Goal: Navigation & Orientation: Find specific page/section

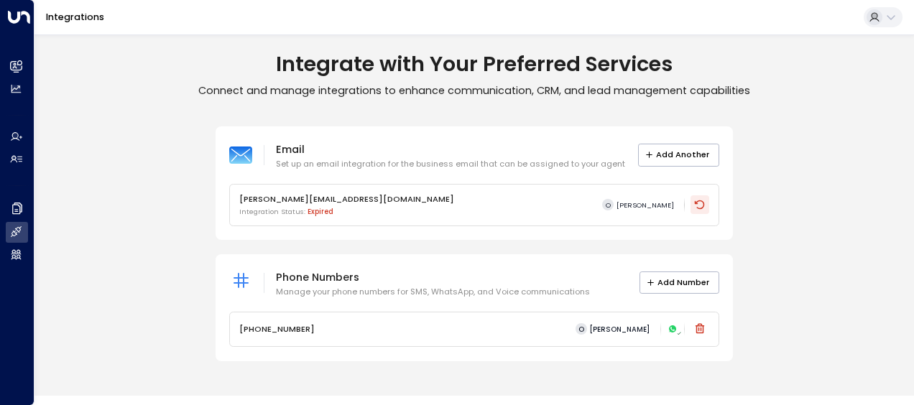
click at [698, 205] on icon at bounding box center [699, 204] width 11 height 11
click at [882, 17] on button at bounding box center [882, 17] width 39 height 21
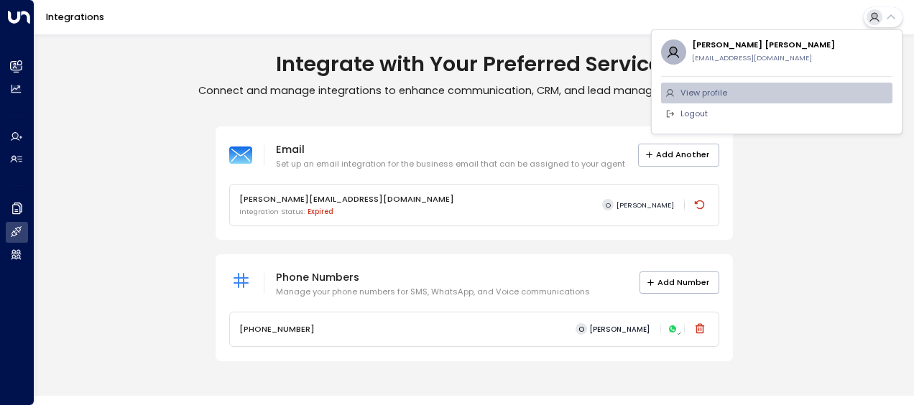
click at [717, 96] on span "View profile" at bounding box center [703, 93] width 47 height 12
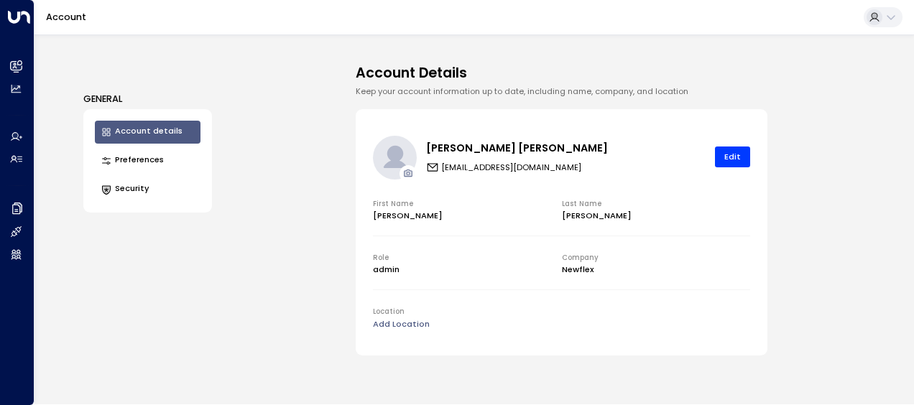
click at [145, 159] on button "Preferences" at bounding box center [148, 160] width 106 height 23
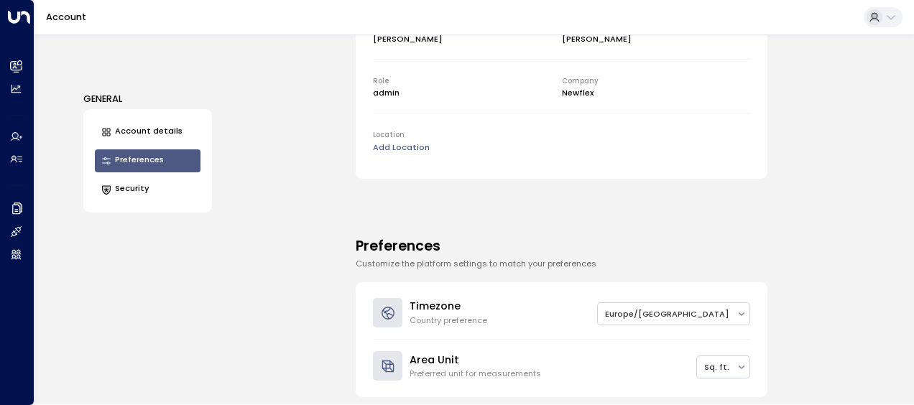
scroll to position [273, 0]
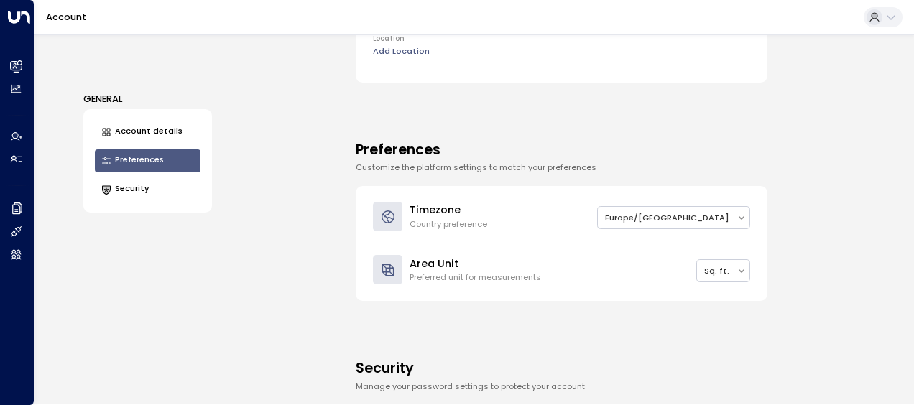
click at [132, 179] on button "Security" at bounding box center [148, 189] width 106 height 23
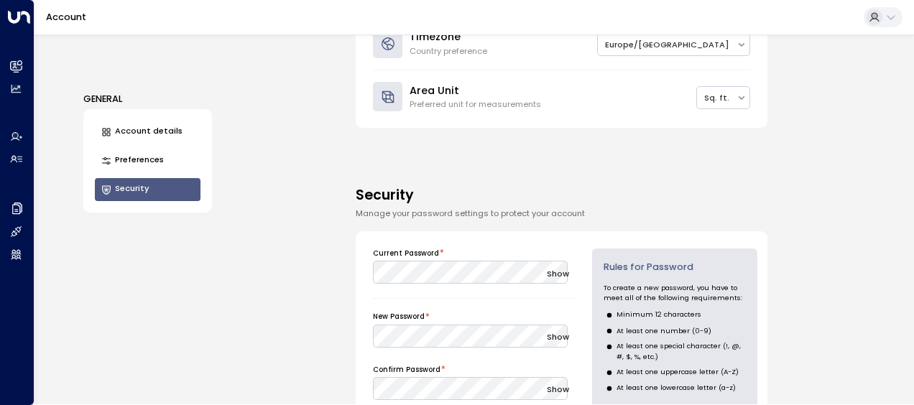
scroll to position [527, 0]
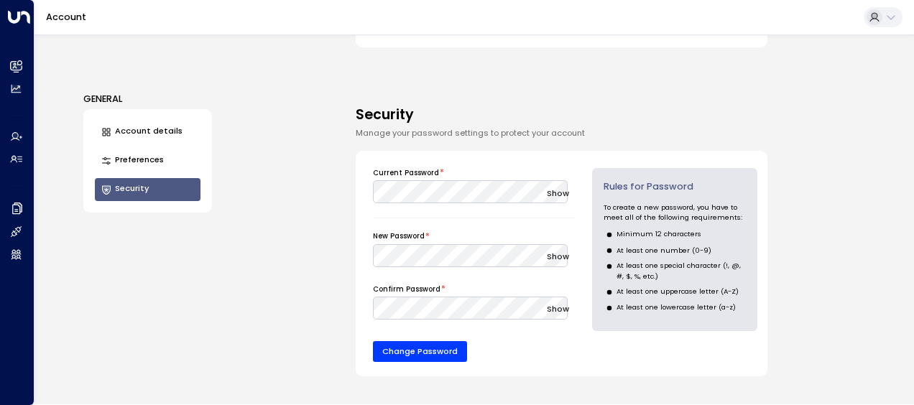
click at [149, 129] on button "Account details" at bounding box center [148, 132] width 106 height 23
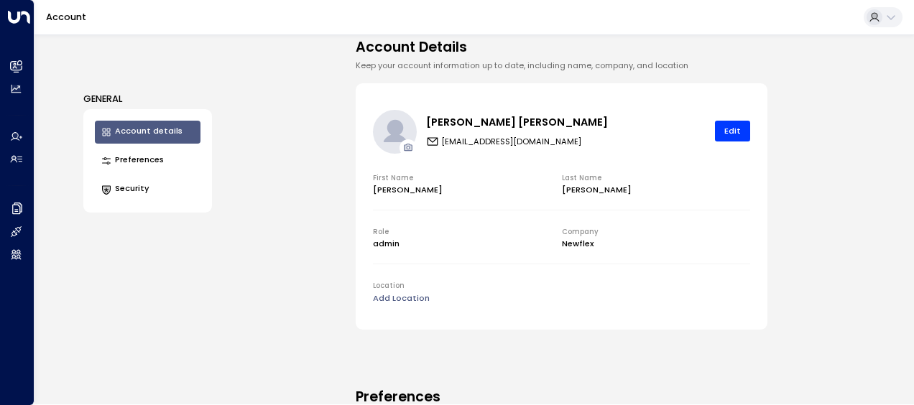
scroll to position [0, 0]
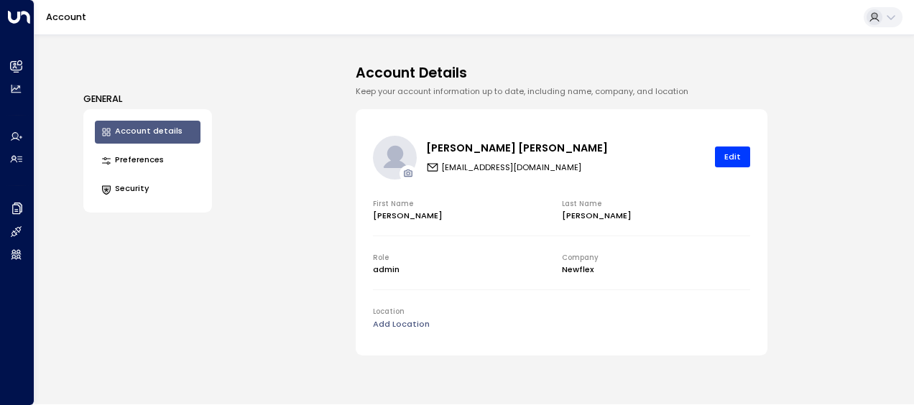
click at [888, 17] on icon at bounding box center [890, 16] width 11 height 11
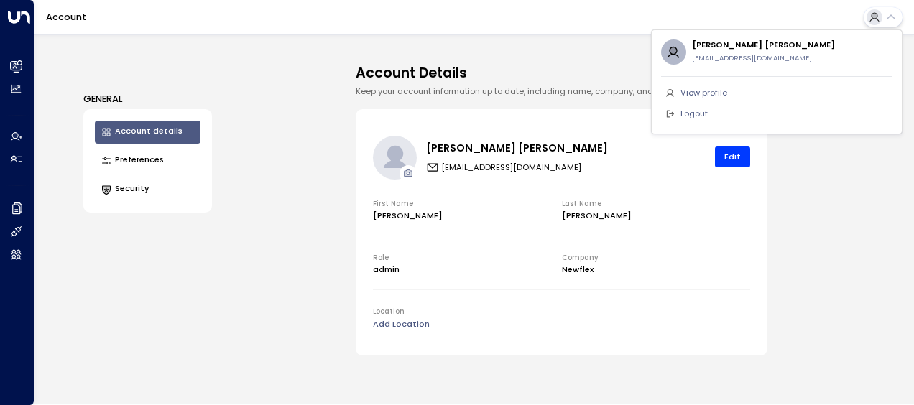
click at [283, 73] on div at bounding box center [457, 202] width 914 height 405
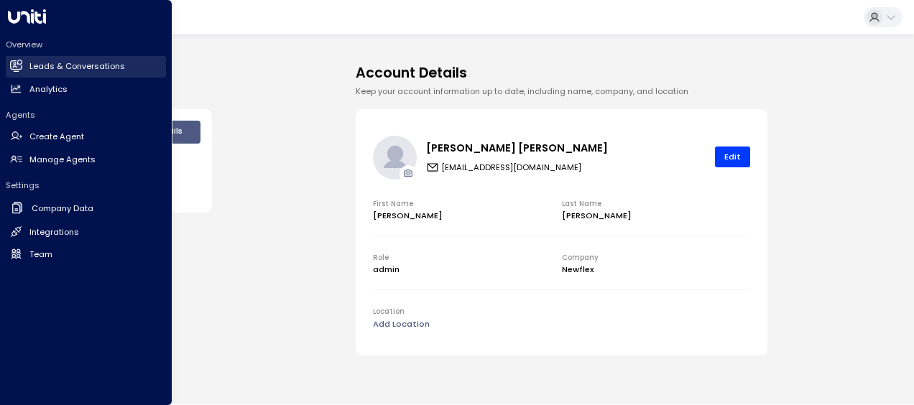
click at [32, 60] on h2 "Leads & Conversations" at bounding box center [77, 66] width 96 height 12
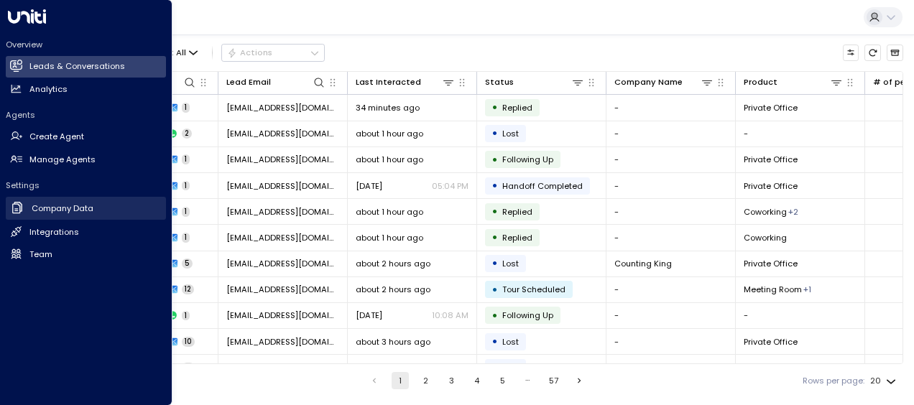
click at [60, 205] on h2 "Company Data" at bounding box center [63, 209] width 62 height 12
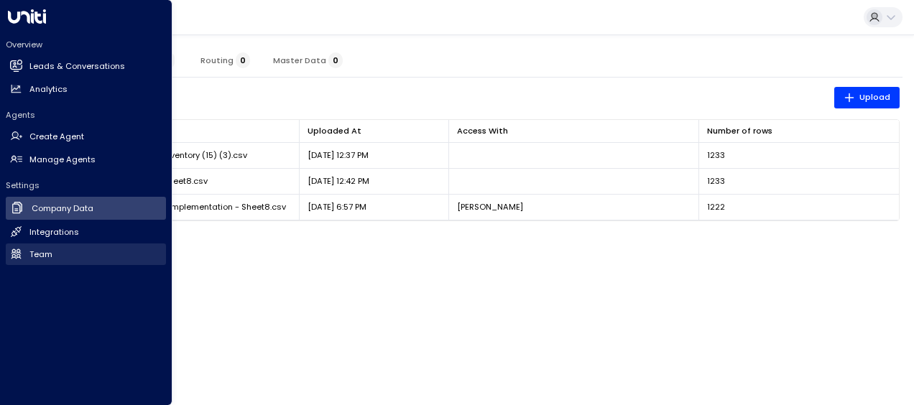
click at [53, 249] on link "Team Team" at bounding box center [86, 255] width 160 height 22
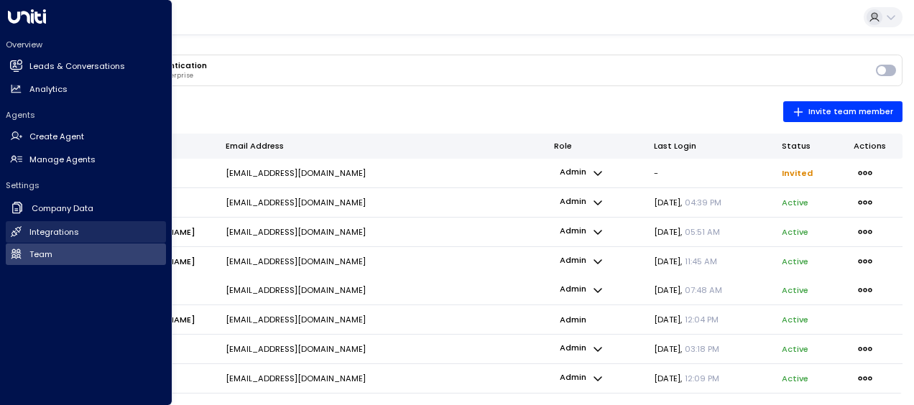
click at [73, 234] on h2 "Integrations" at bounding box center [54, 232] width 50 height 12
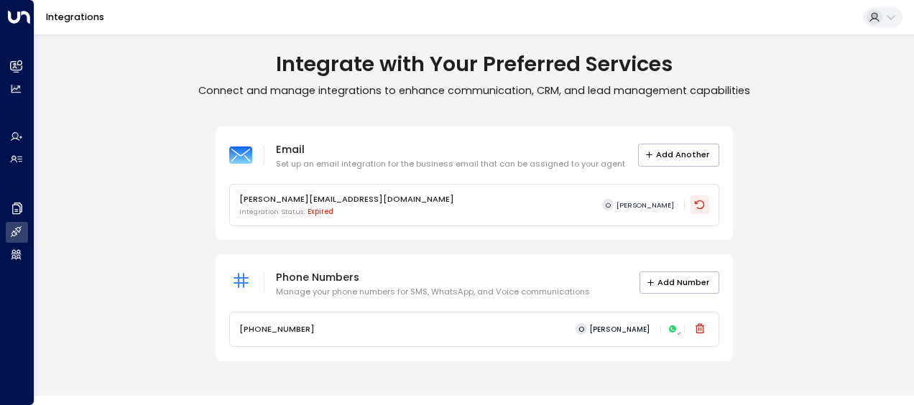
click at [703, 205] on icon at bounding box center [699, 204] width 11 height 11
